Goal: Information Seeking & Learning: Learn about a topic

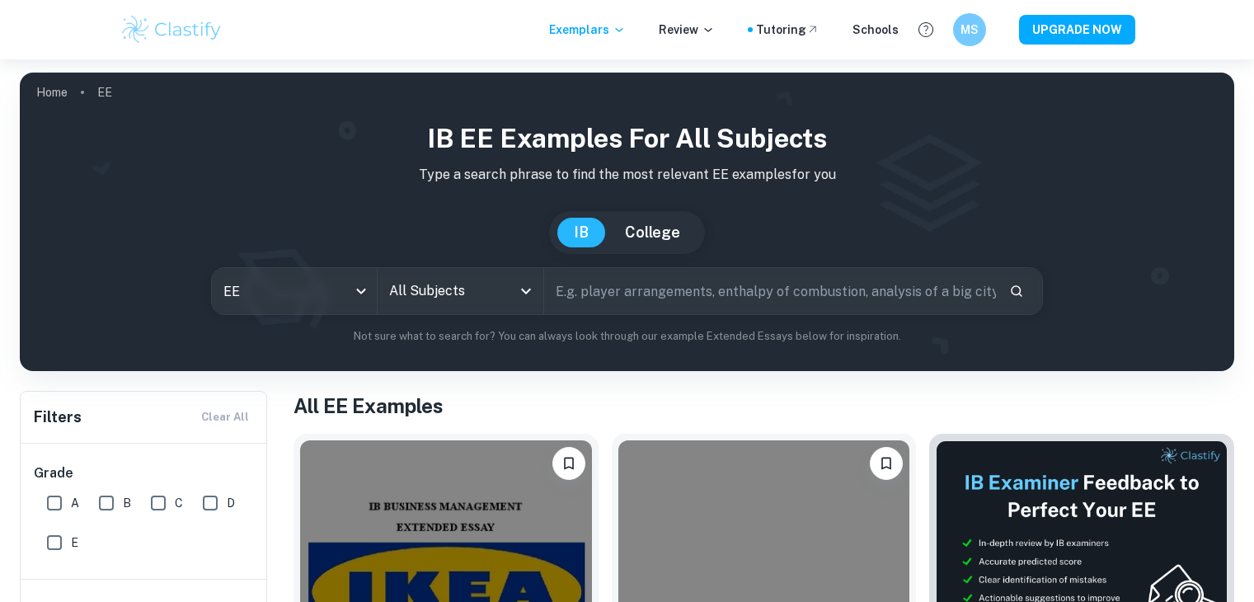
select select "English"
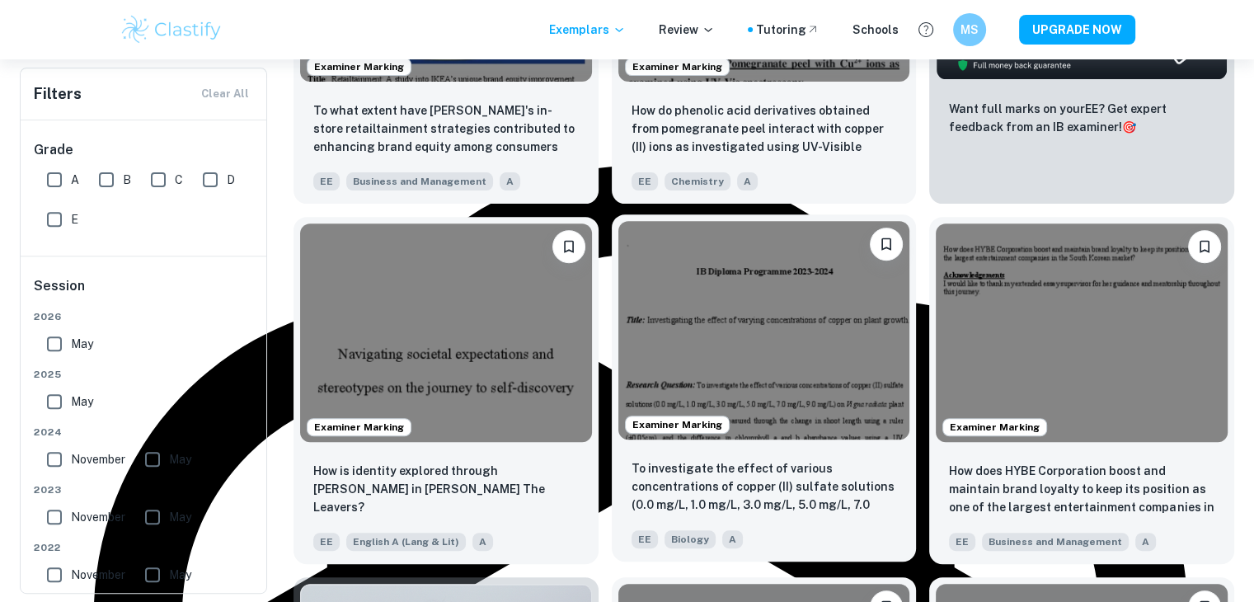
scroll to position [989, 0]
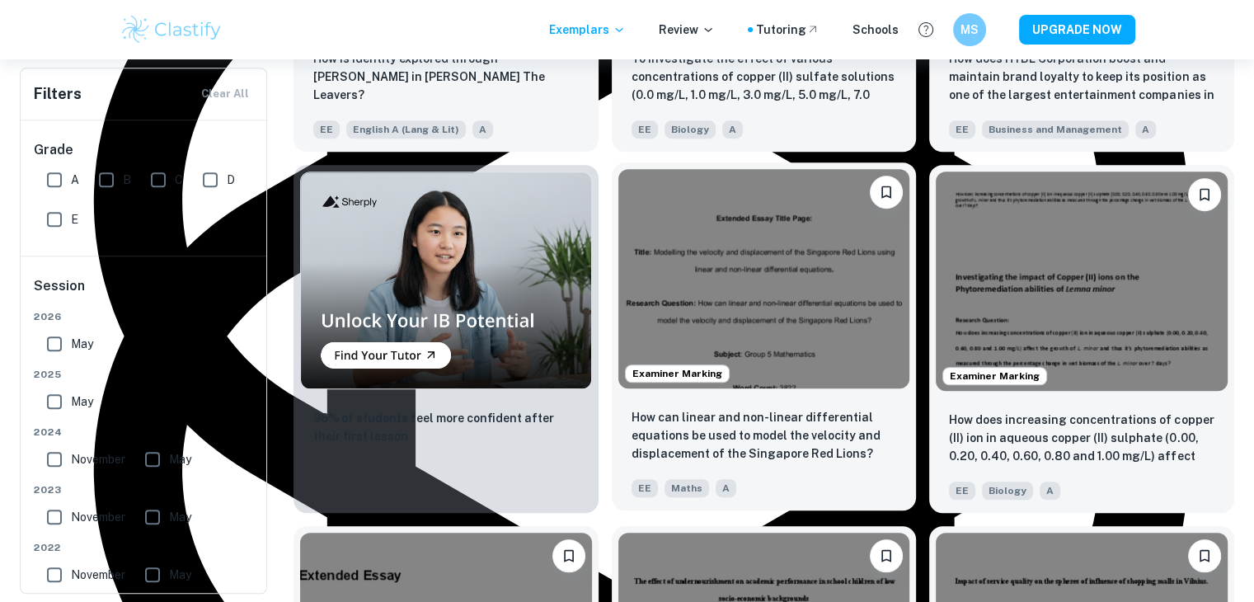
click at [834, 293] on img at bounding box center [764, 278] width 292 height 218
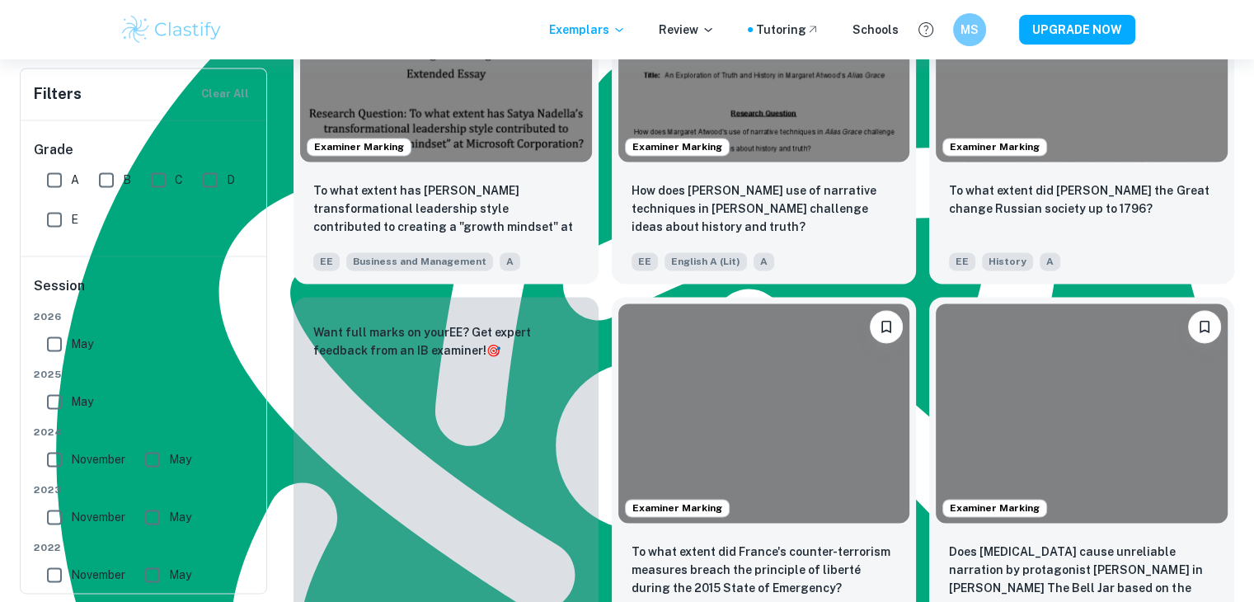
scroll to position [2308, 0]
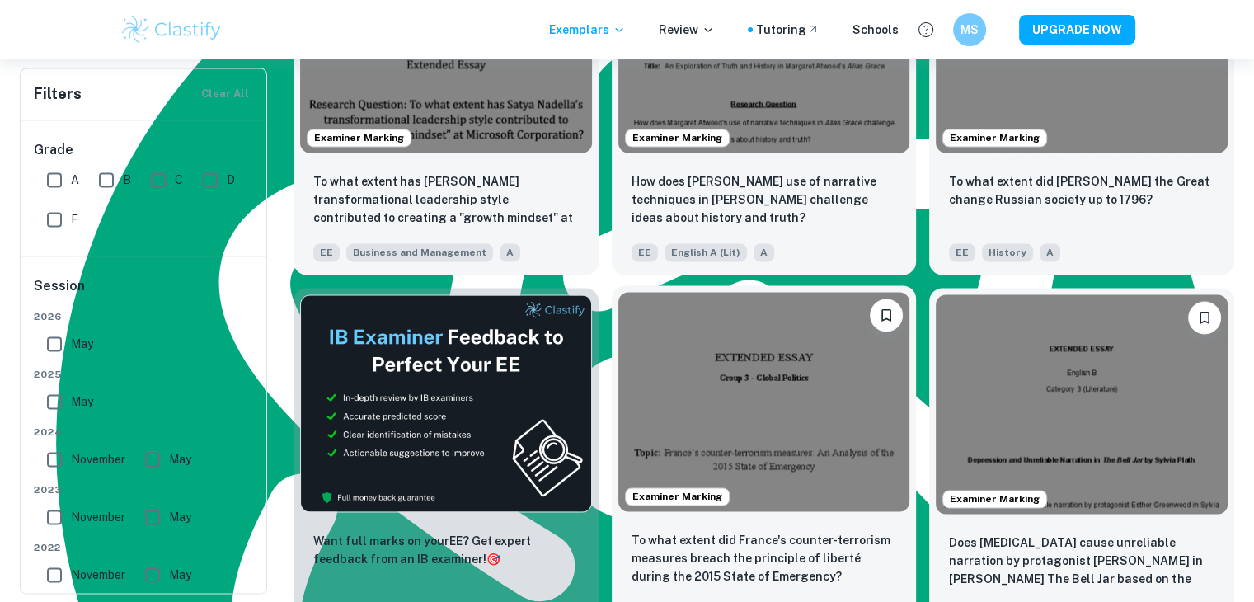
click at [832, 420] on img at bounding box center [764, 401] width 292 height 218
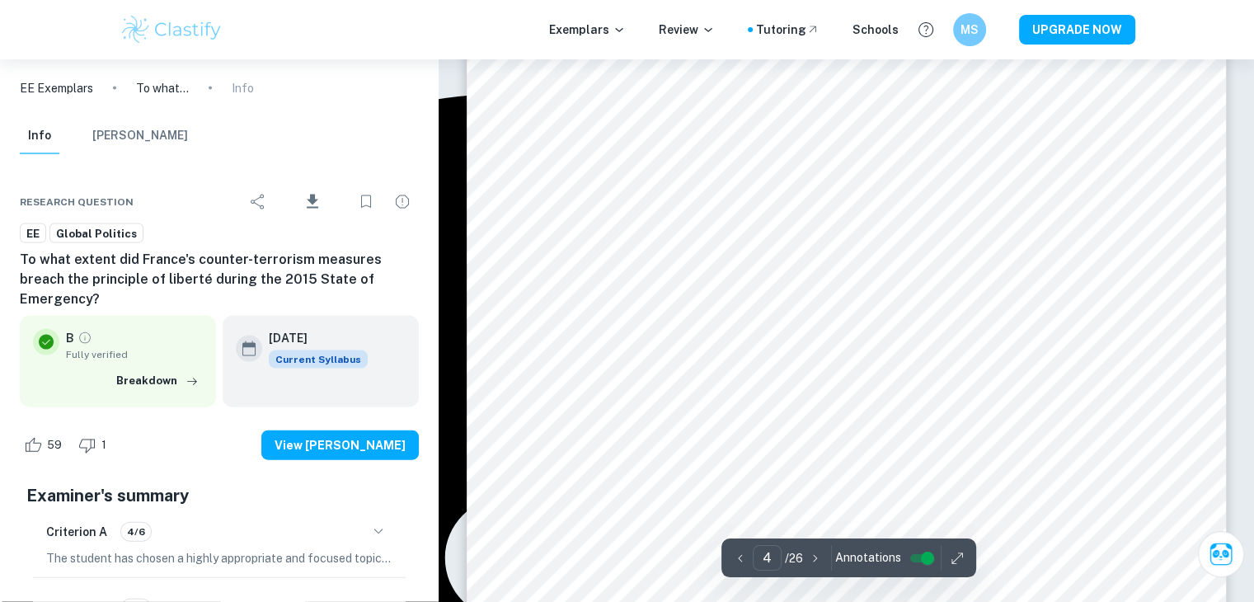
scroll to position [3627, 0]
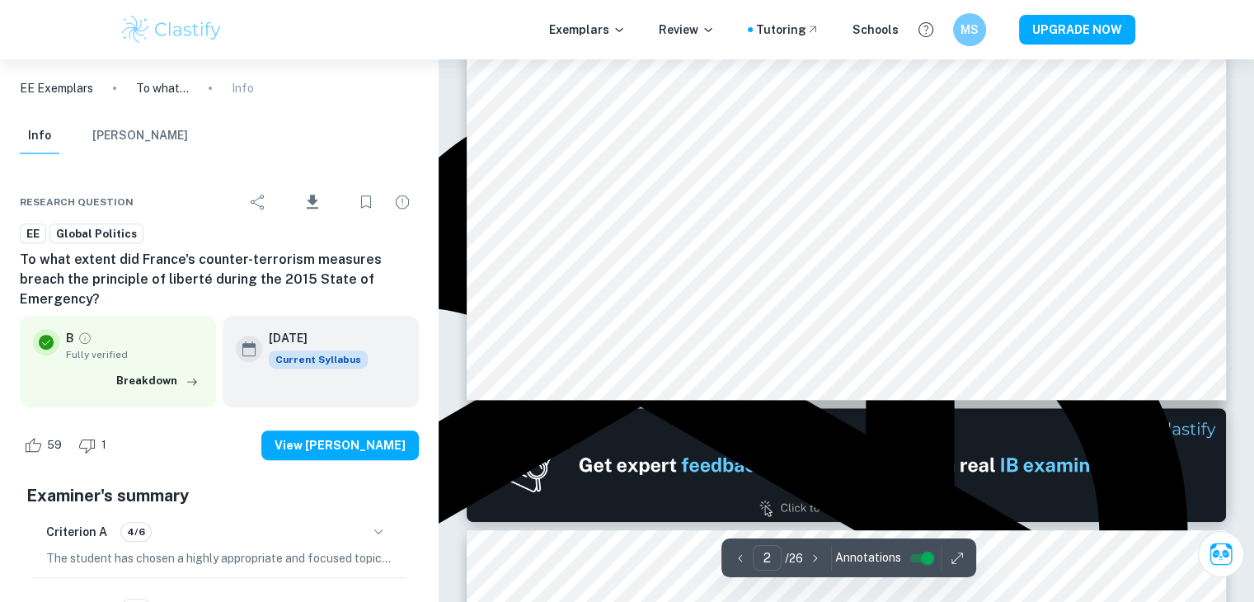
type input "1"
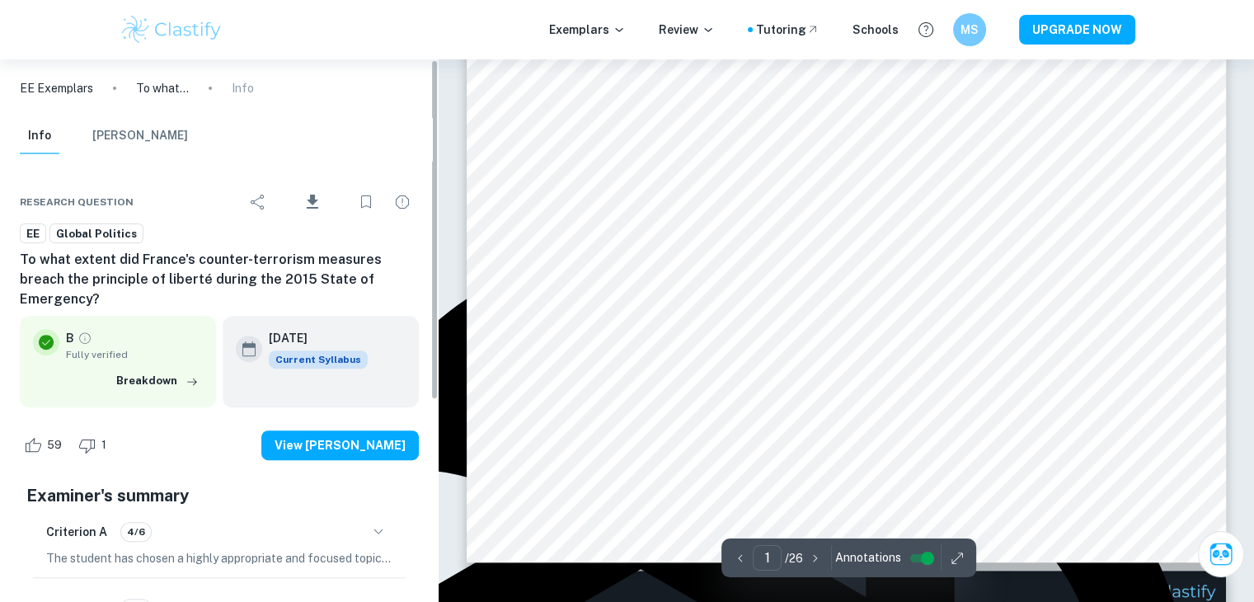
scroll to position [495, 0]
